Goal: Information Seeking & Learning: Find specific fact

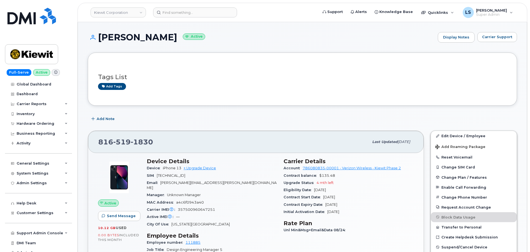
click at [327, 84] on div "Add tags" at bounding box center [300, 86] width 404 height 7
drag, startPoint x: 236, startPoint y: 99, endPoint x: 209, endPoint y: 100, distance: 26.8
click at [236, 100] on div "Tags List Add tags" at bounding box center [302, 79] width 429 height 53
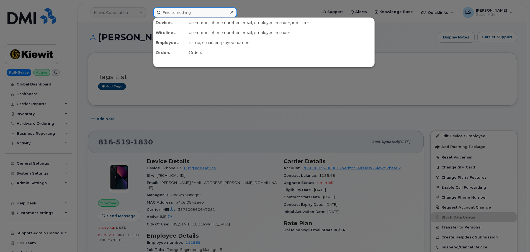
click at [213, 10] on input at bounding box center [195, 12] width 84 height 10
paste input "[PHONE_NUMBER]"
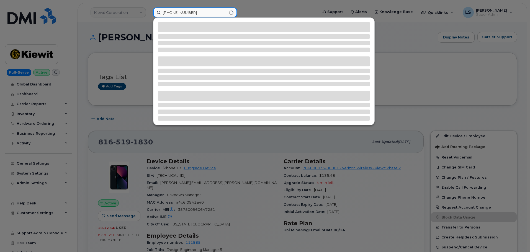
type input "[PHONE_NUMBER]"
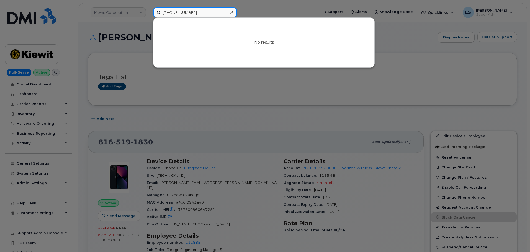
click at [209, 12] on input "[PHONE_NUMBER]" at bounding box center [195, 12] width 84 height 10
click at [232, 13] on icon at bounding box center [231, 12] width 3 height 3
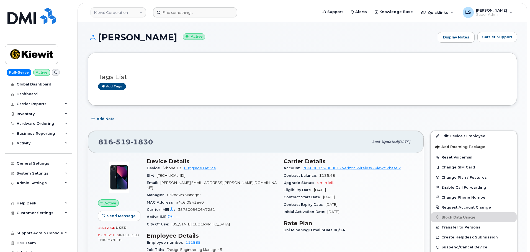
click at [184, 17] on header "[PERSON_NAME] Corporation Support Alerts Knowledge Base Quicklinks Suspend / Ca…" at bounding box center [301, 12] width 449 height 19
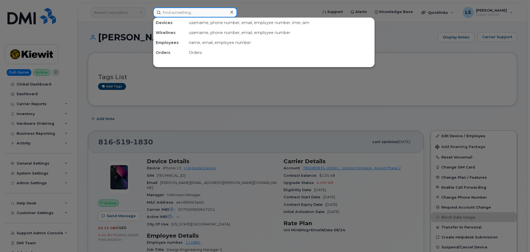
click at [186, 15] on input at bounding box center [195, 12] width 84 height 10
paste input "[PHONE_NUMBER]"
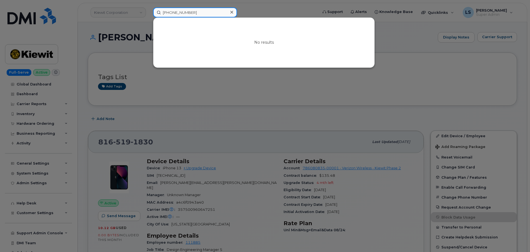
drag, startPoint x: 195, startPoint y: 10, endPoint x: 138, endPoint y: 6, distance: 56.9
click at [149, 7] on div "[PHONE_NUMBER] No results" at bounding box center [234, 12] width 170 height 10
paste input "6036519266"
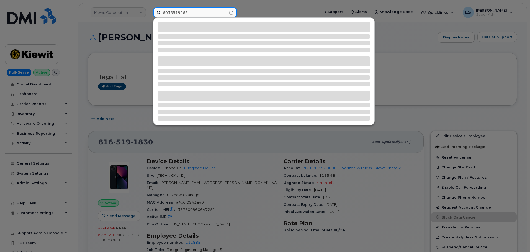
type input "6036519266"
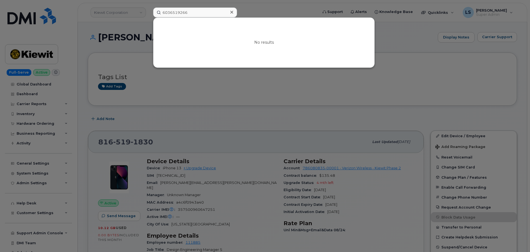
click at [230, 14] on icon at bounding box center [231, 12] width 3 height 4
